Goal: Task Accomplishment & Management: Manage account settings

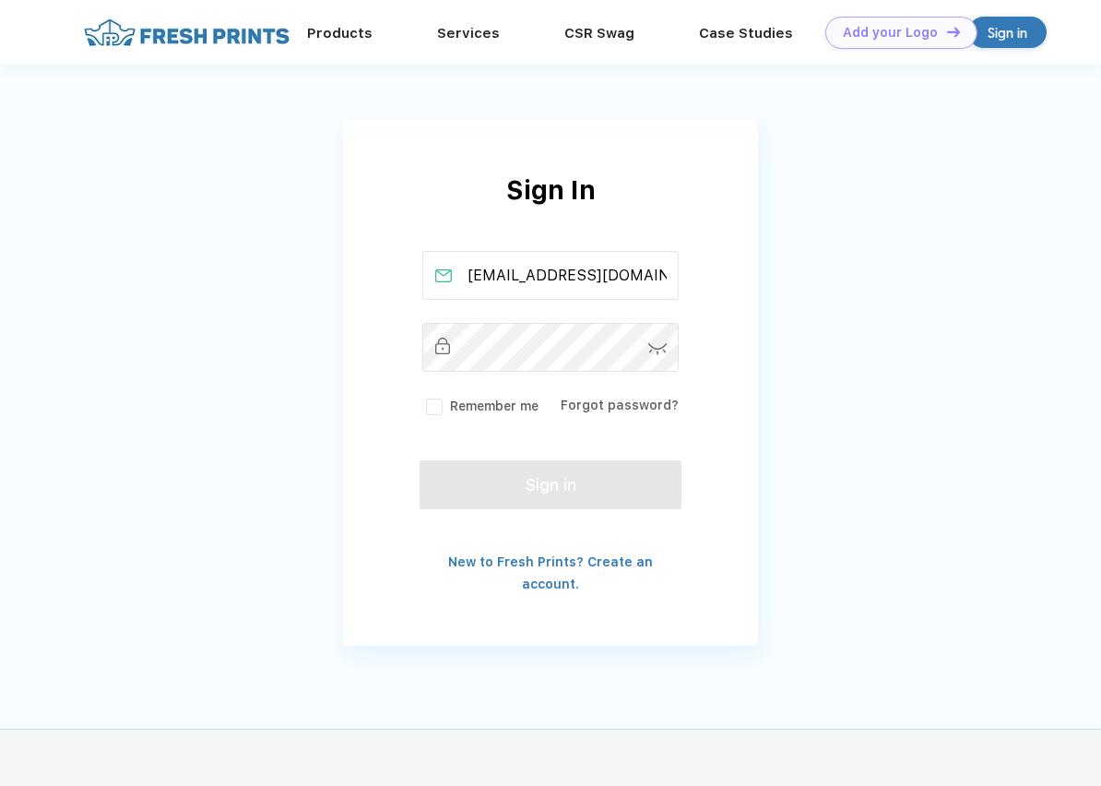
type input "[EMAIL_ADDRESS][DOMAIN_NAME]"
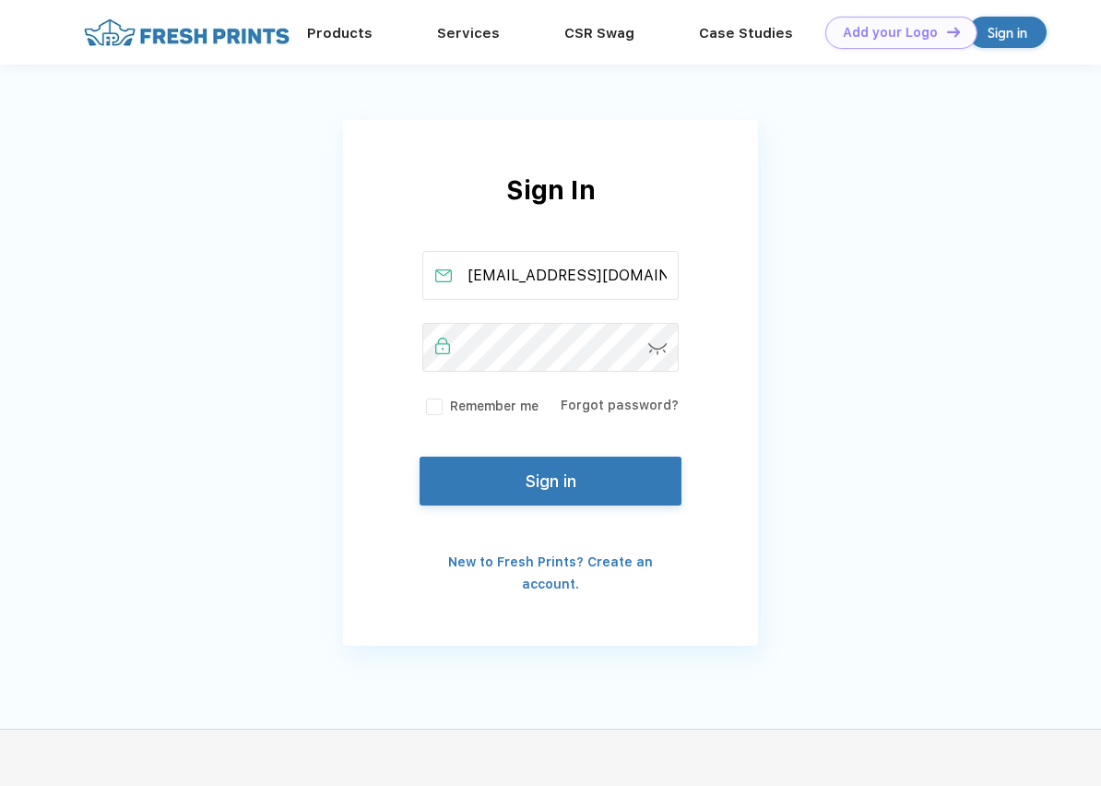
click at [515, 487] on button "Sign in" at bounding box center [551, 481] width 262 height 49
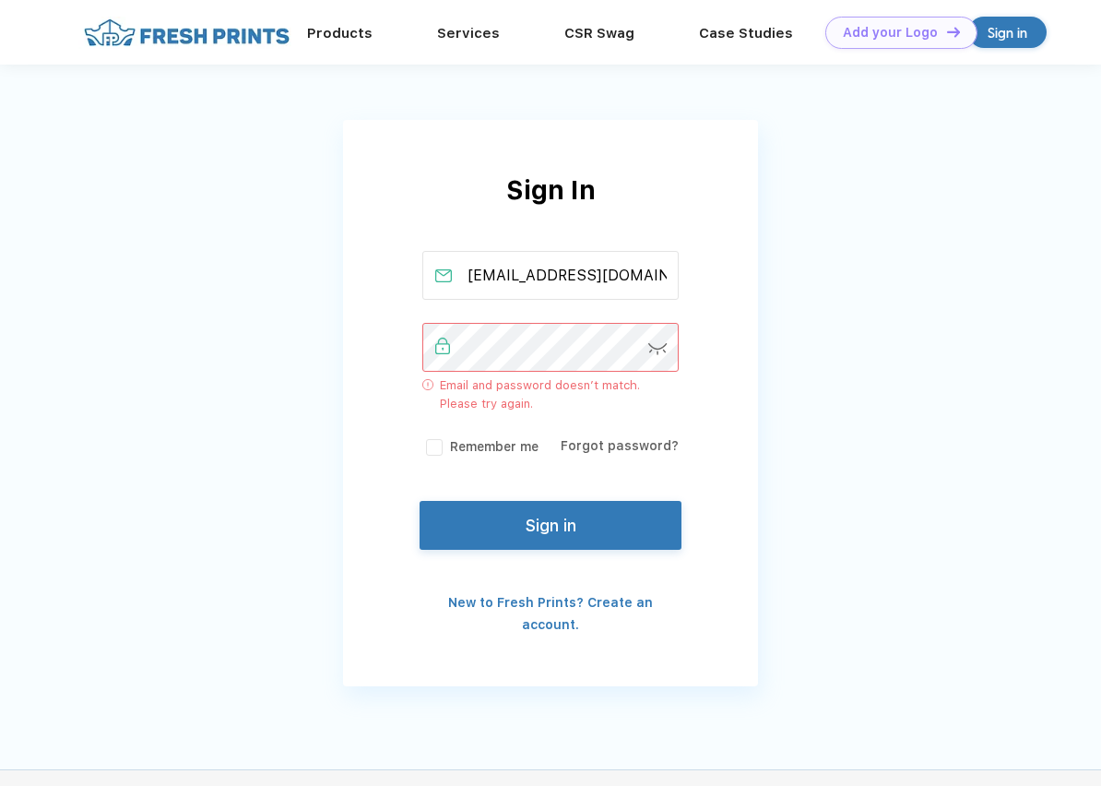
click at [664, 351] on img at bounding box center [658, 349] width 19 height 12
click at [619, 445] on link "Forgot password?" at bounding box center [620, 445] width 118 height 15
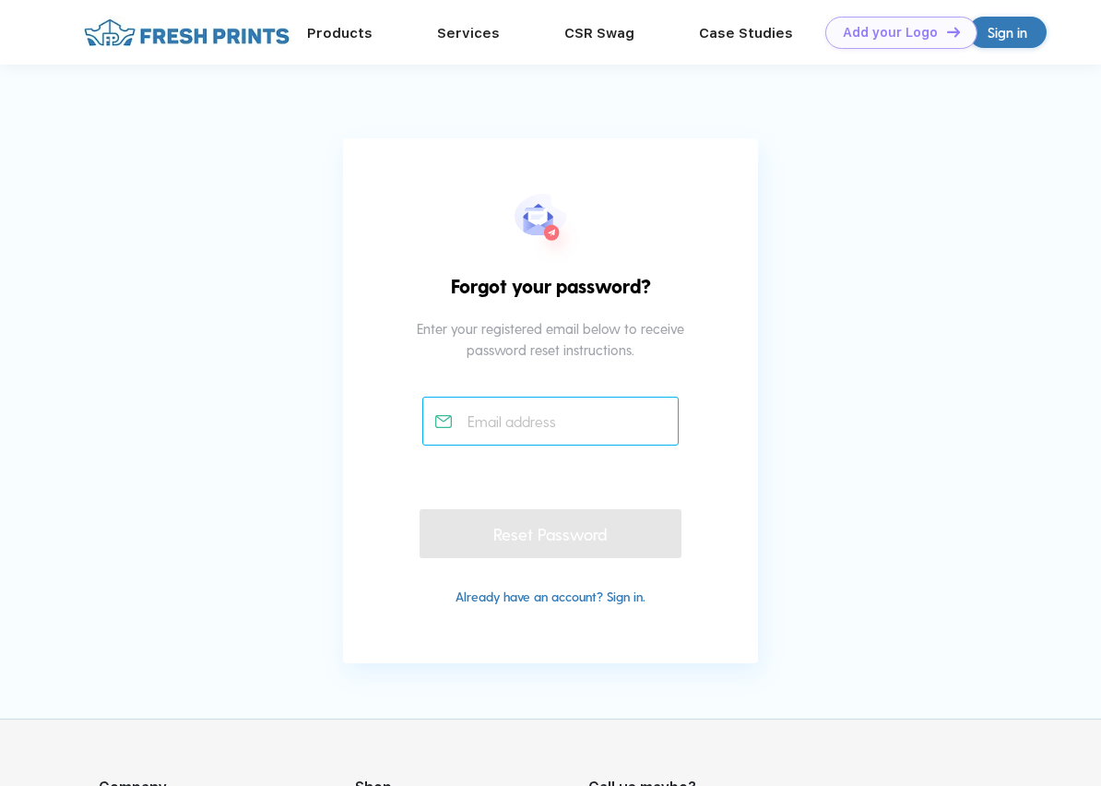
click at [582, 434] on input "text" at bounding box center [550, 421] width 257 height 49
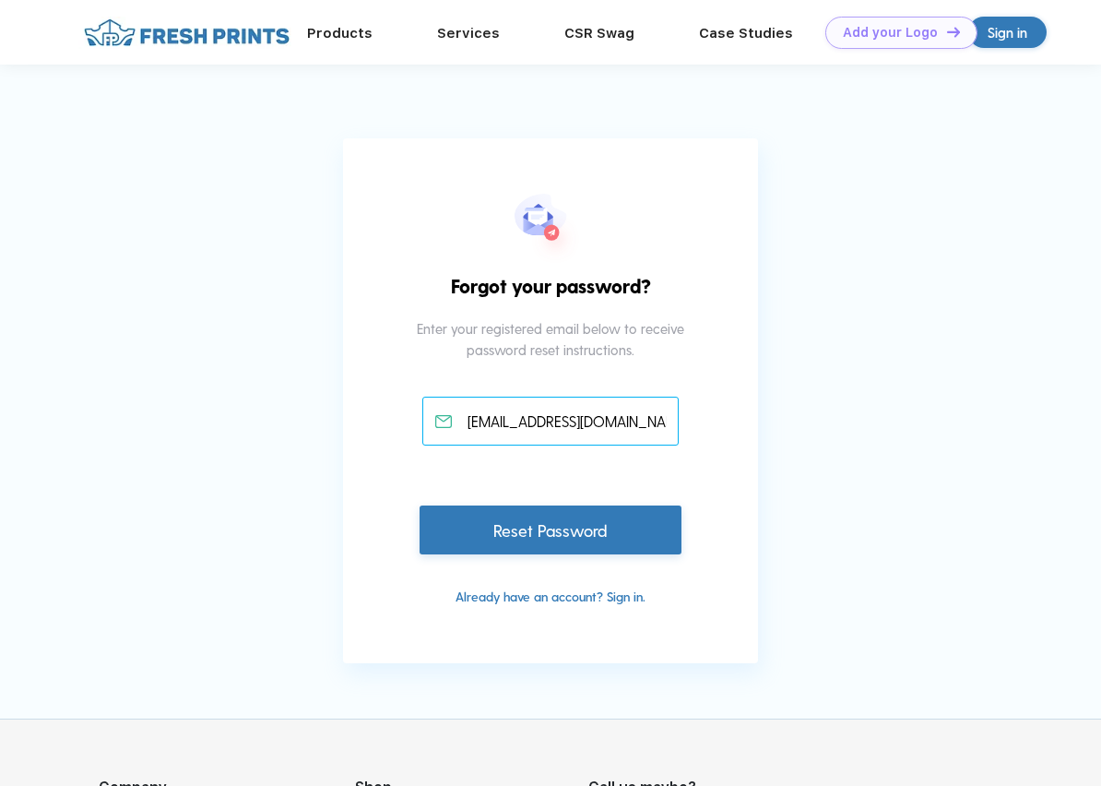
type input "[EMAIL_ADDRESS][DOMAIN_NAME]"
click at [572, 535] on div "Reset Password" at bounding box center [551, 530] width 262 height 49
